Goal: Transaction & Acquisition: Purchase product/service

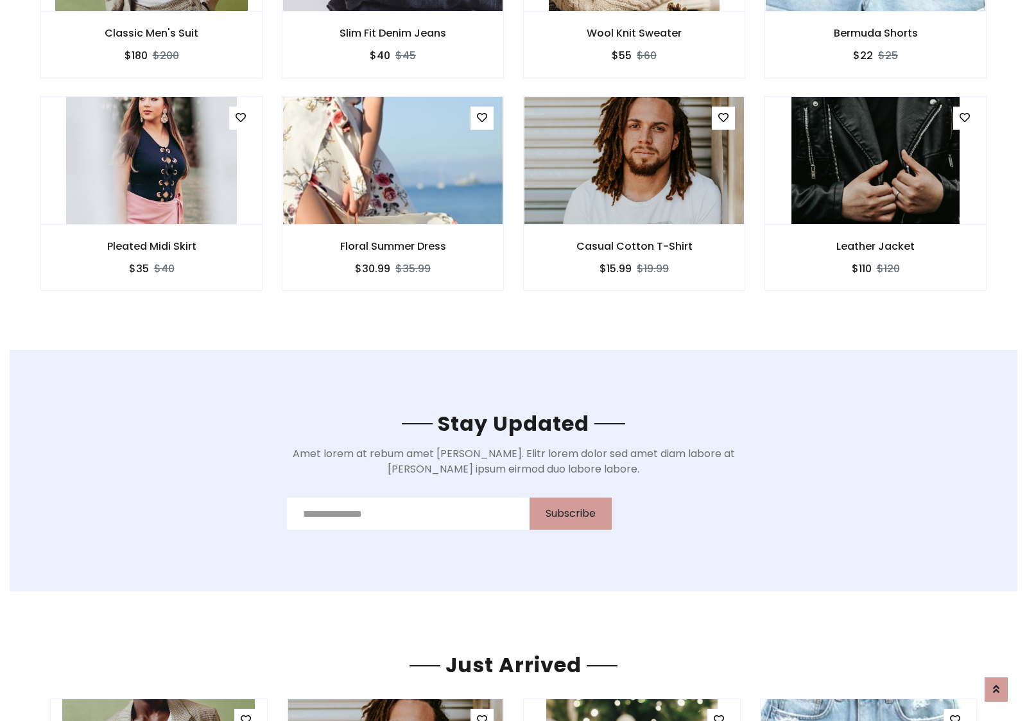
scroll to position [1934, 0]
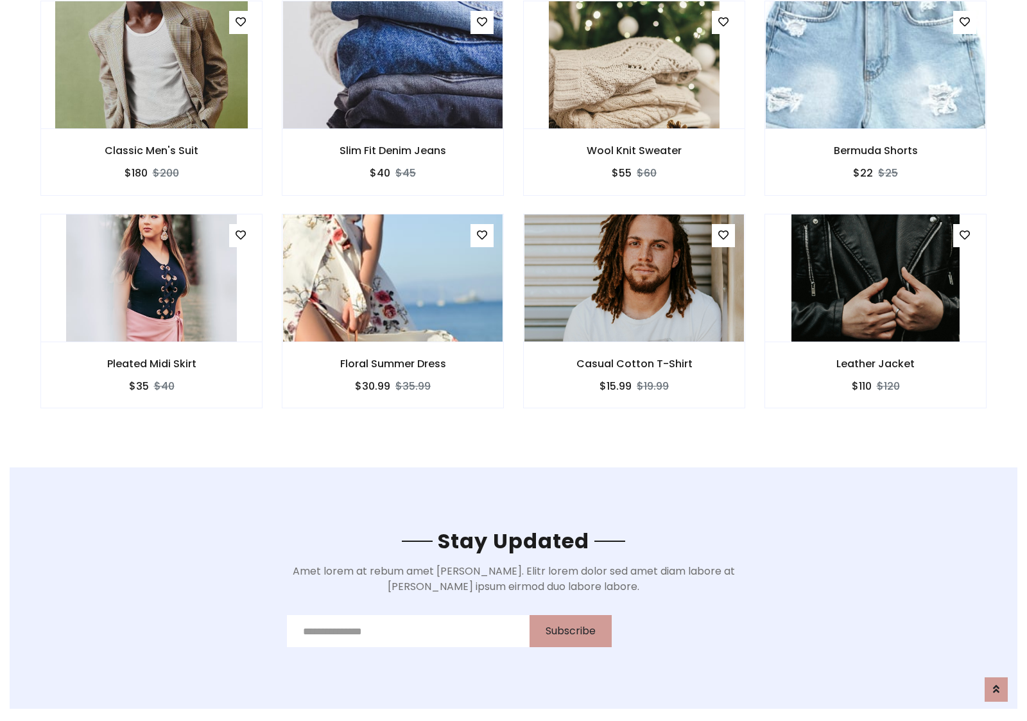
click at [514, 218] on div "Casual Cotton T-Shirt $15.99 $19.99" at bounding box center [634, 320] width 241 height 213
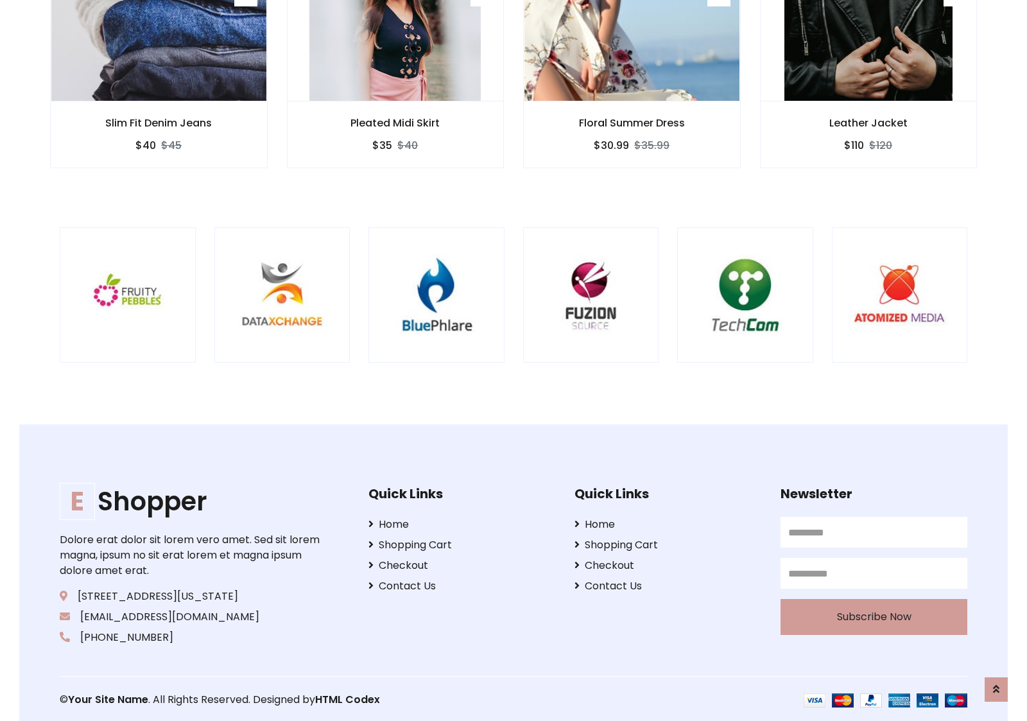
scroll to position [2444, 0]
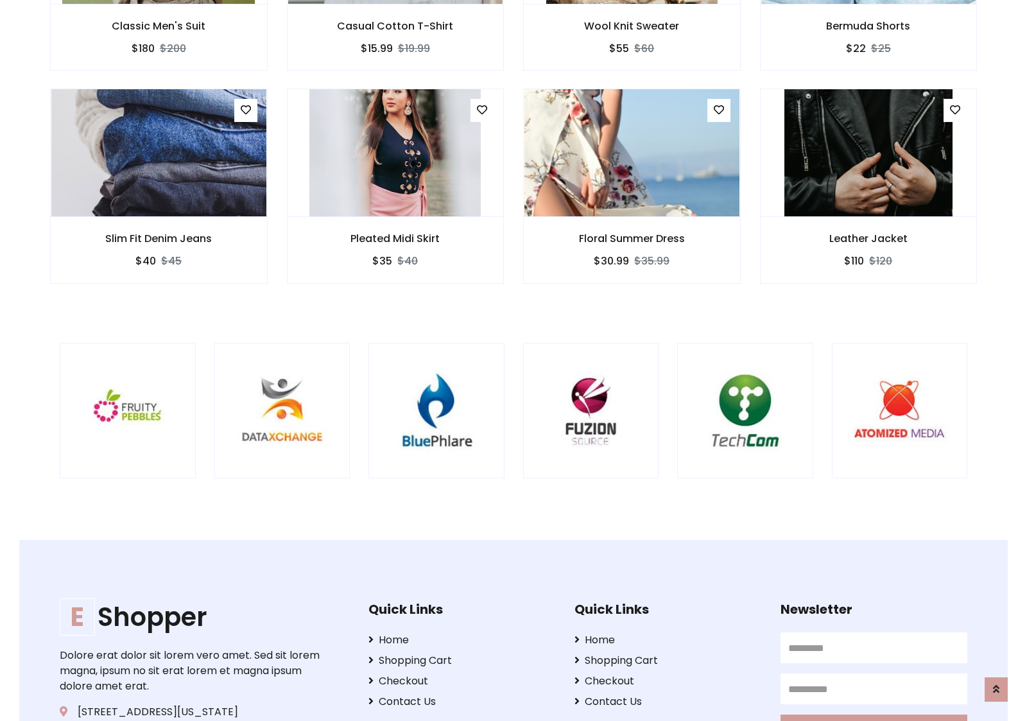
click at [514, 360] on div at bounding box center [677, 411] width 3088 height 136
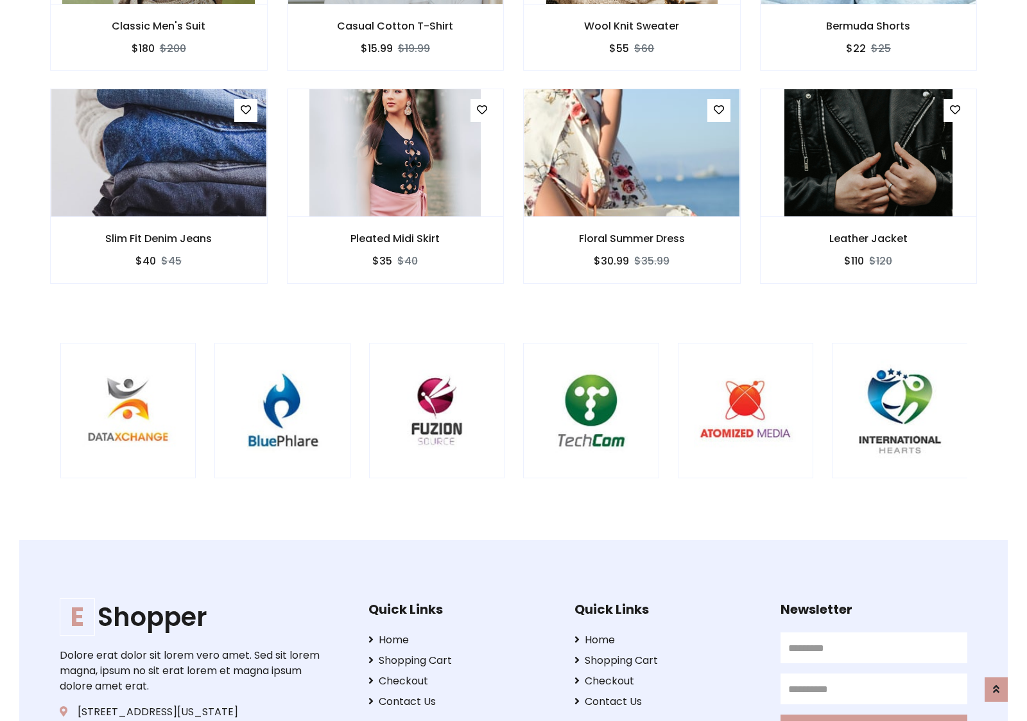
click at [514, 360] on div at bounding box center [523, 411] width 3088 height 136
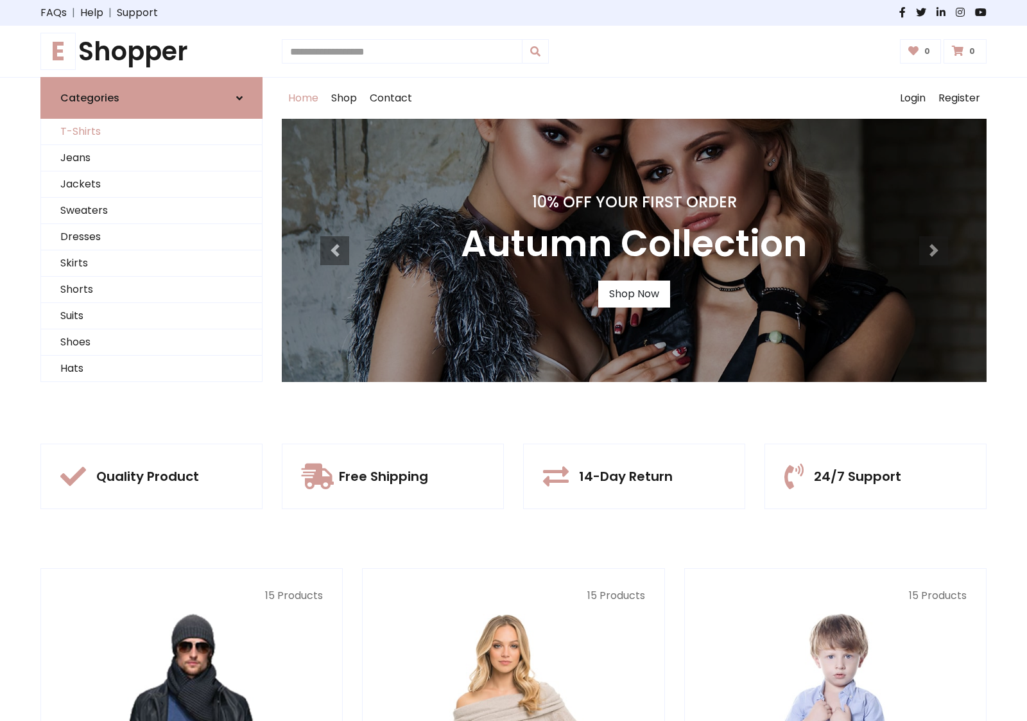
click at [152, 132] on link "T-Shirts" at bounding box center [151, 132] width 221 height 26
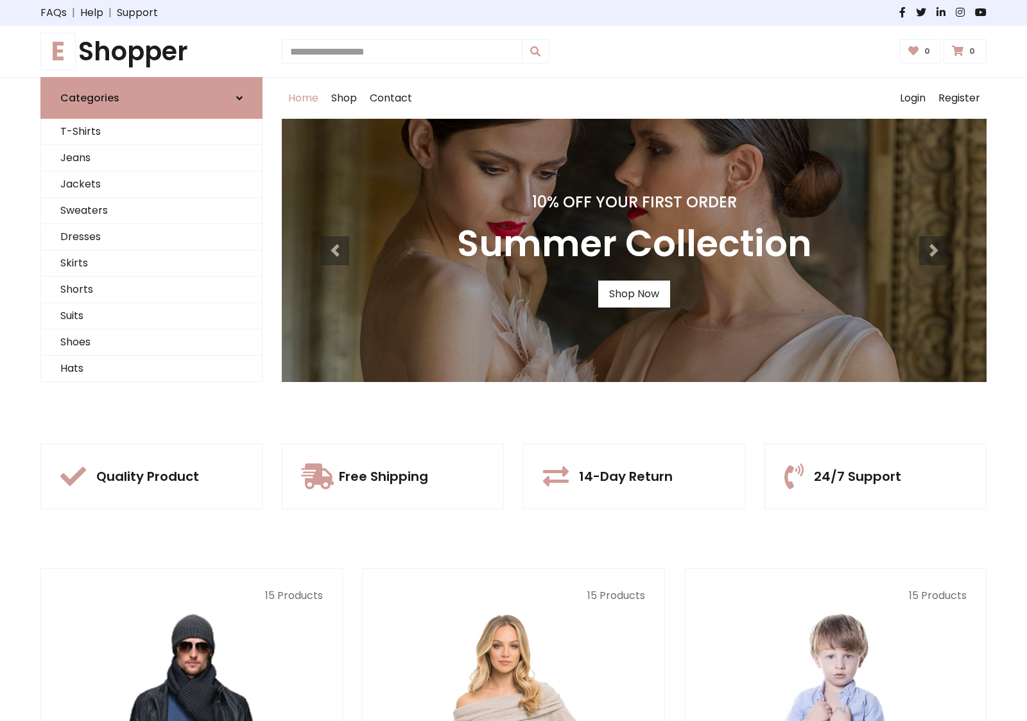
click at [152, 51] on h1 "E Shopper" at bounding box center [151, 51] width 222 height 31
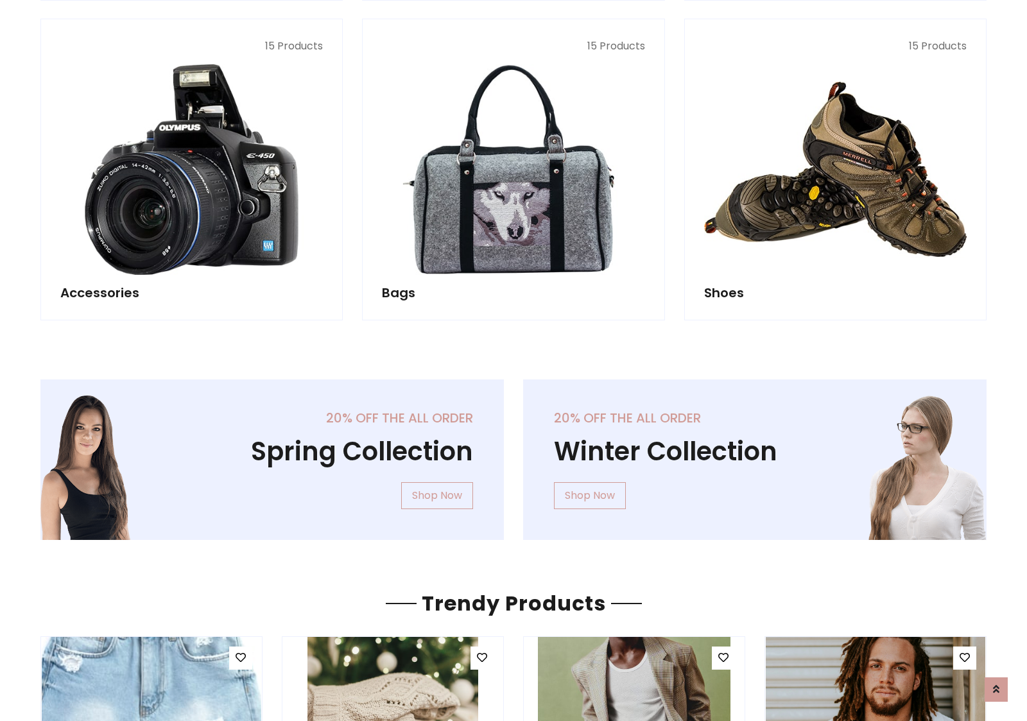
scroll to position [1248, 0]
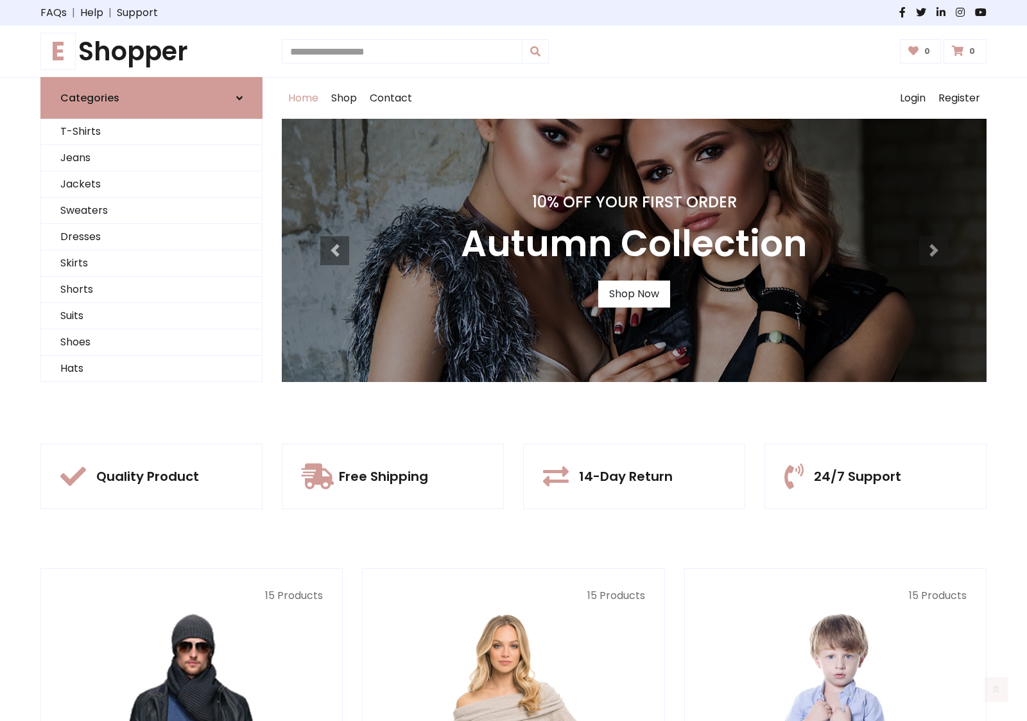
scroll to position [421, 0]
